Goal: Find specific page/section: Find specific page/section

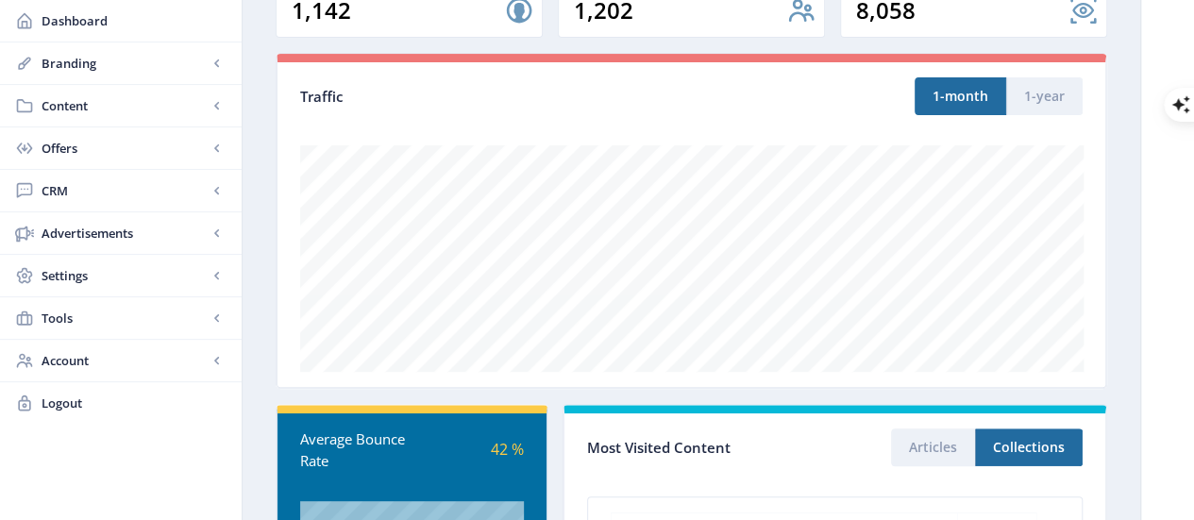
scroll to position [186, 0]
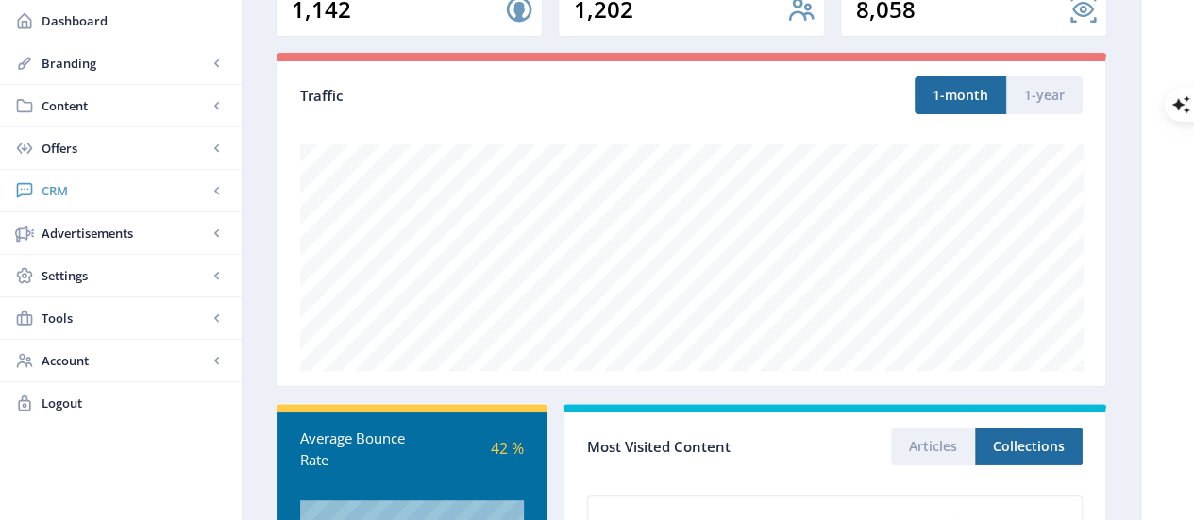
click at [62, 188] on span "CRM" at bounding box center [125, 190] width 166 height 19
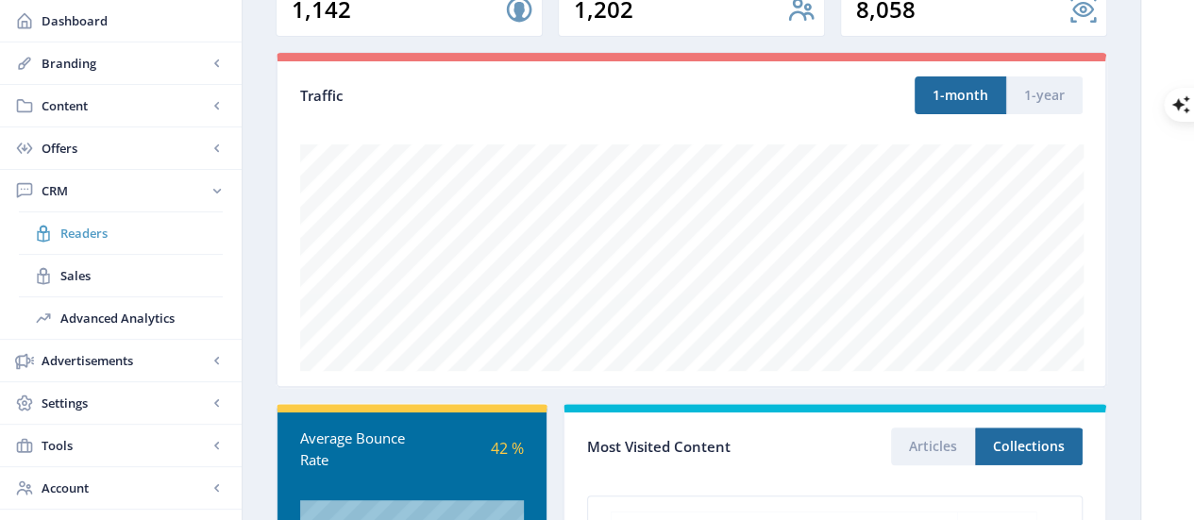
click at [82, 231] on span "Readers" at bounding box center [141, 233] width 162 height 19
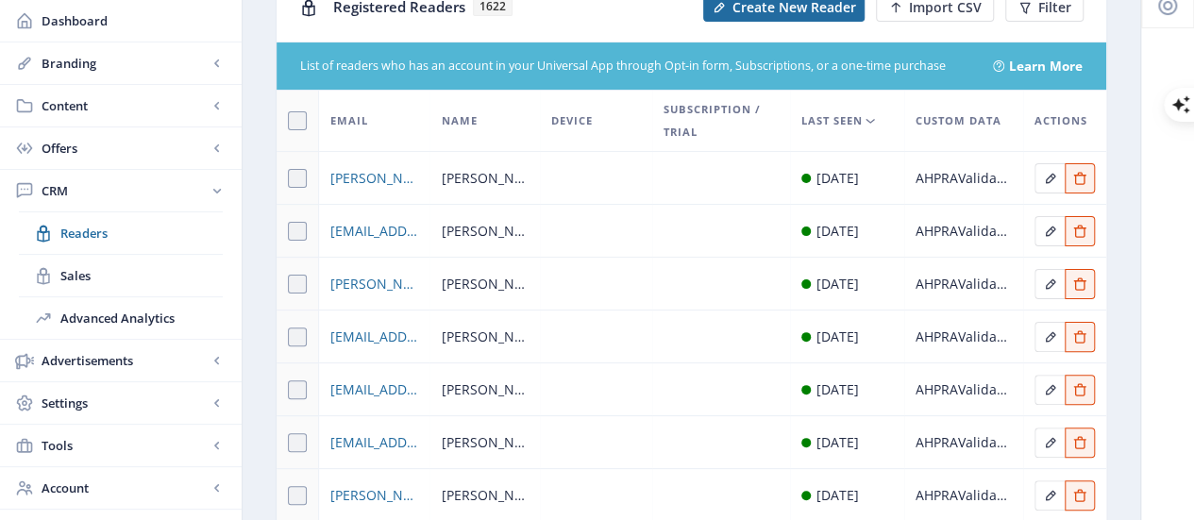
scroll to position [124, 0]
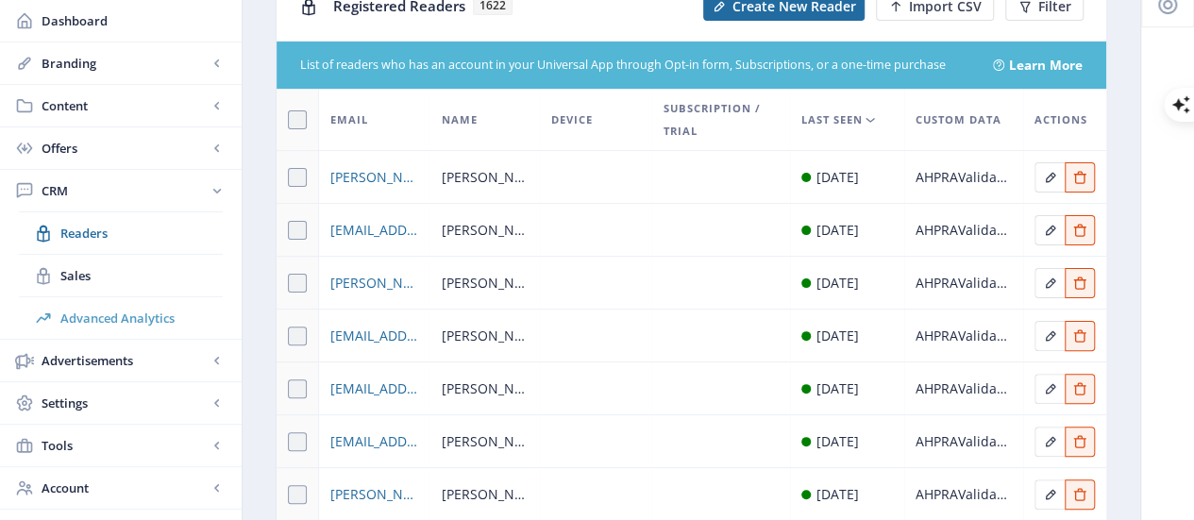
click at [157, 318] on span "Advanced Analytics" at bounding box center [141, 318] width 162 height 19
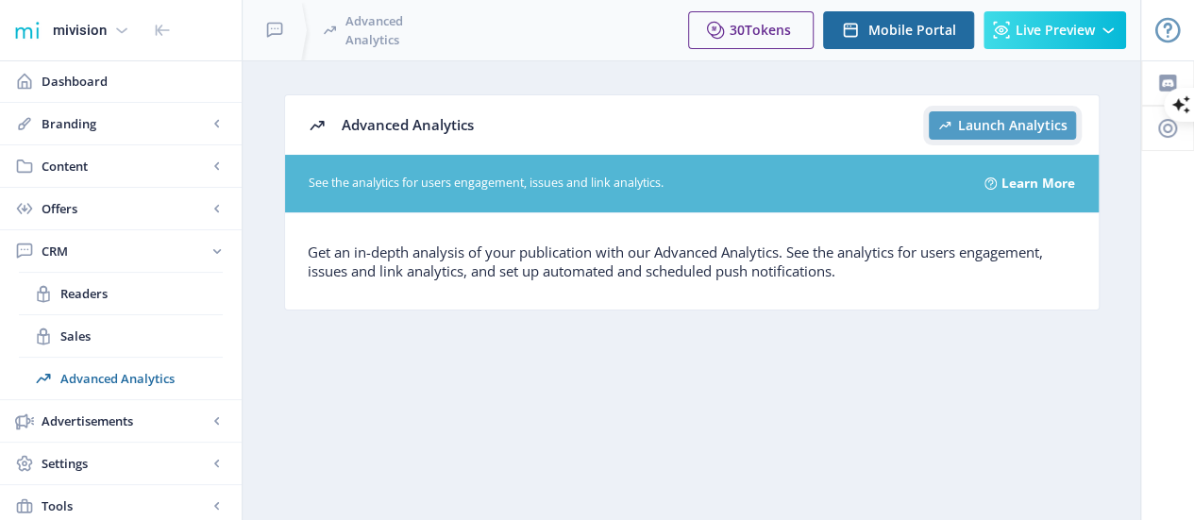
click at [974, 127] on span "Launch Analytics" at bounding box center [1012, 125] width 109 height 15
